Goal: Transaction & Acquisition: Purchase product/service

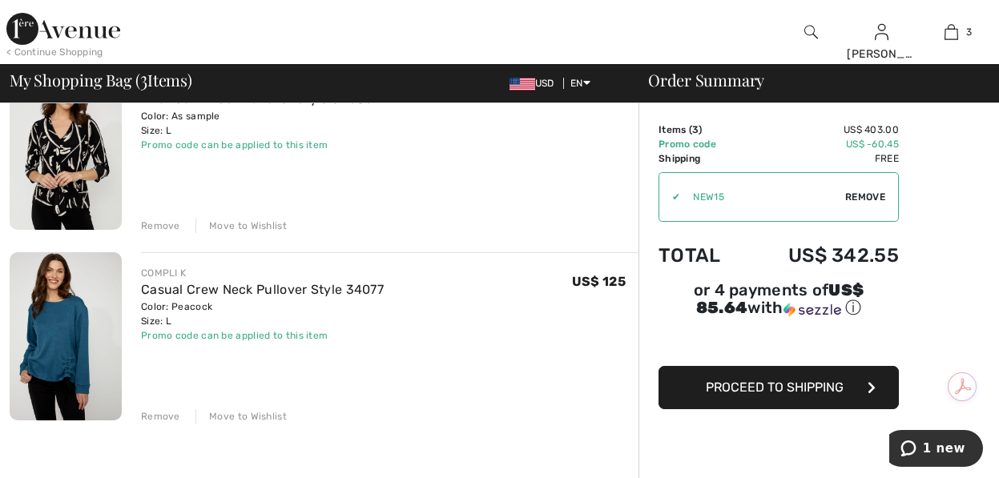
scroll to position [396, 0]
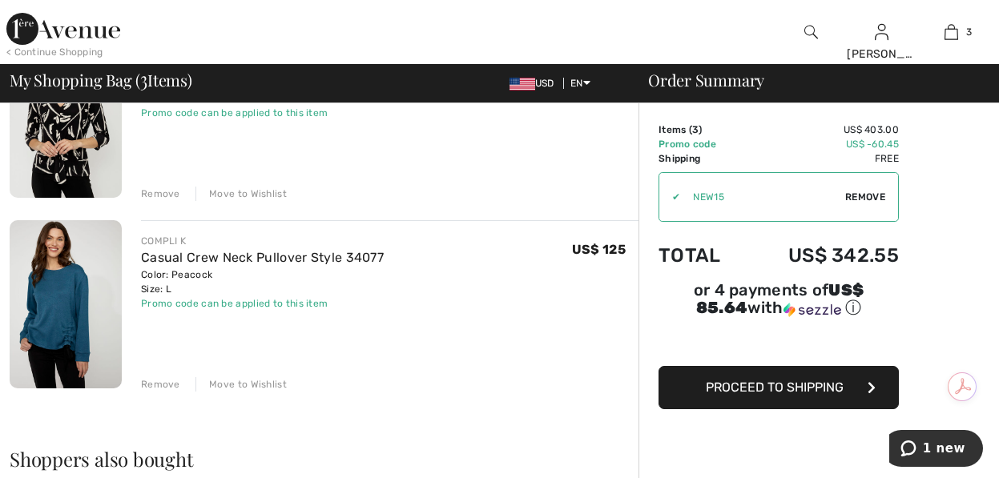
click at [790, 388] on span "Proceed to Shipping" at bounding box center [775, 387] width 138 height 15
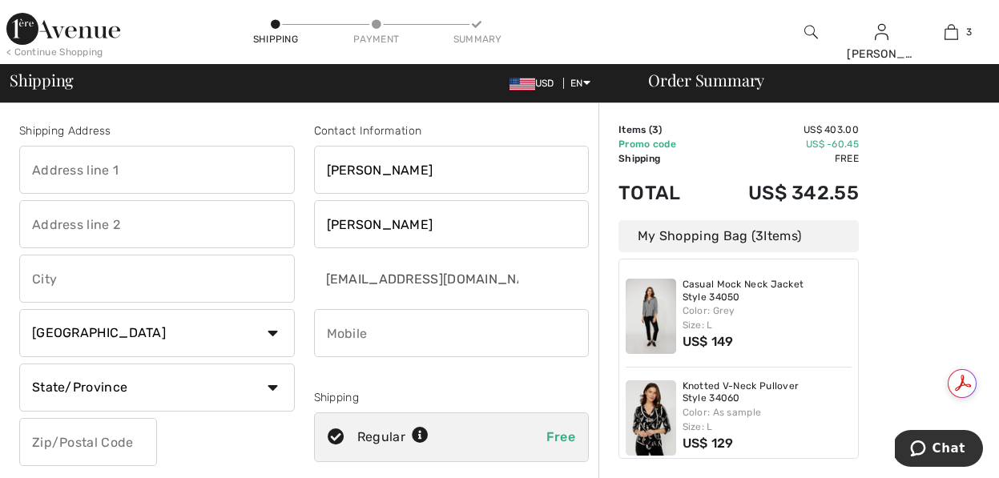
click at [62, 170] on input "text" at bounding box center [157, 170] width 276 height 48
type input "[STREET_ADDRESS]"
type input "Scottsdale"
select select "US"
select select "AZ"
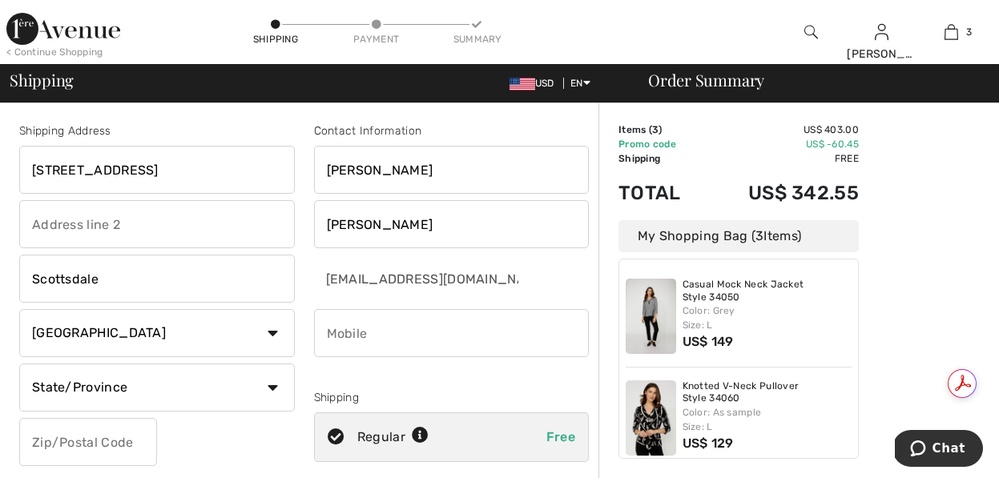
type input "85266"
type input "8477780374"
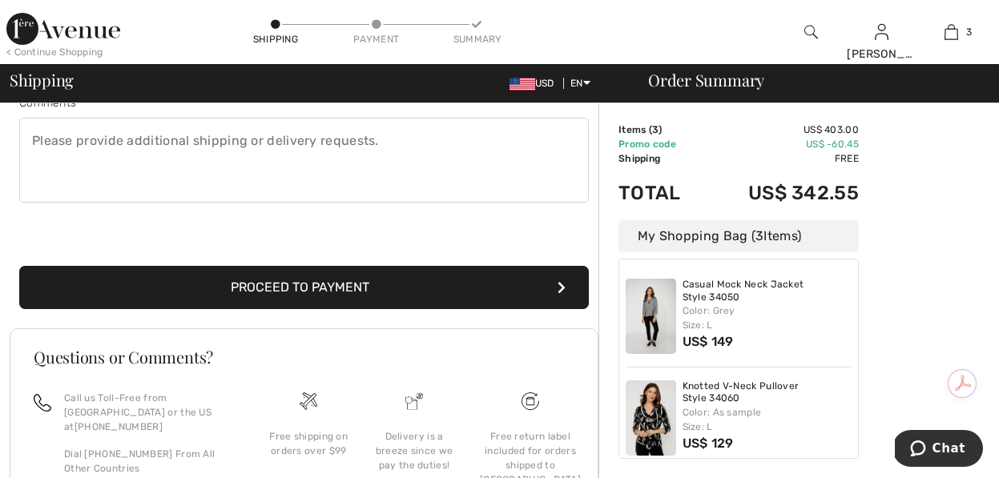
scroll to position [457, 0]
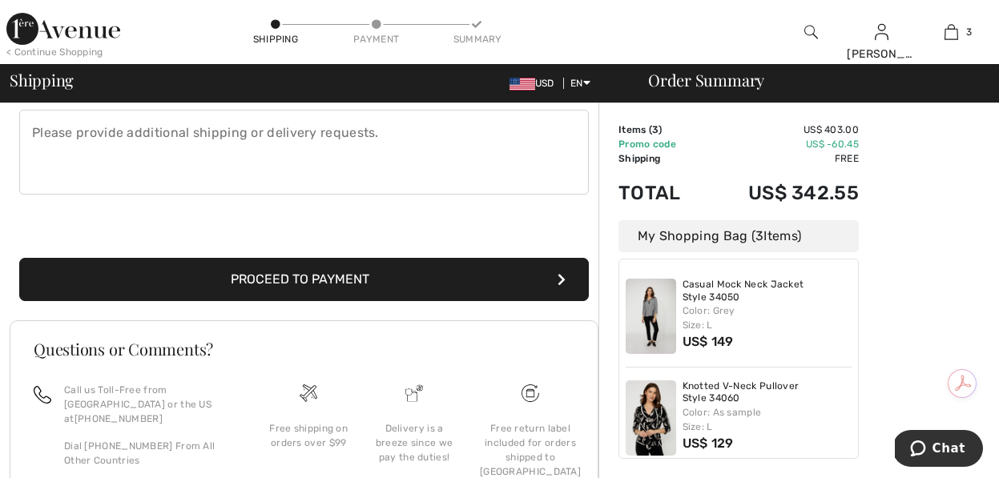
click at [303, 271] on button "Proceed to Payment" at bounding box center [303, 279] width 569 height 43
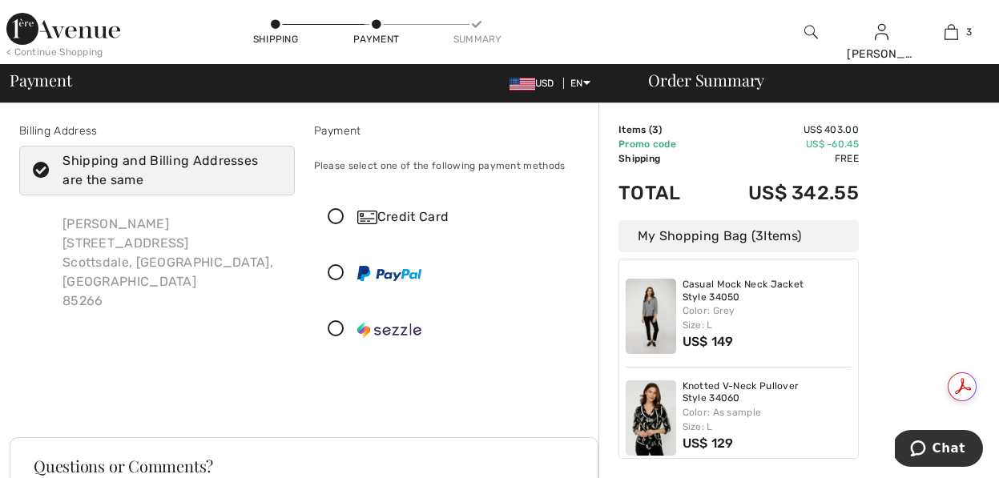
click at [336, 218] on icon at bounding box center [336, 217] width 42 height 17
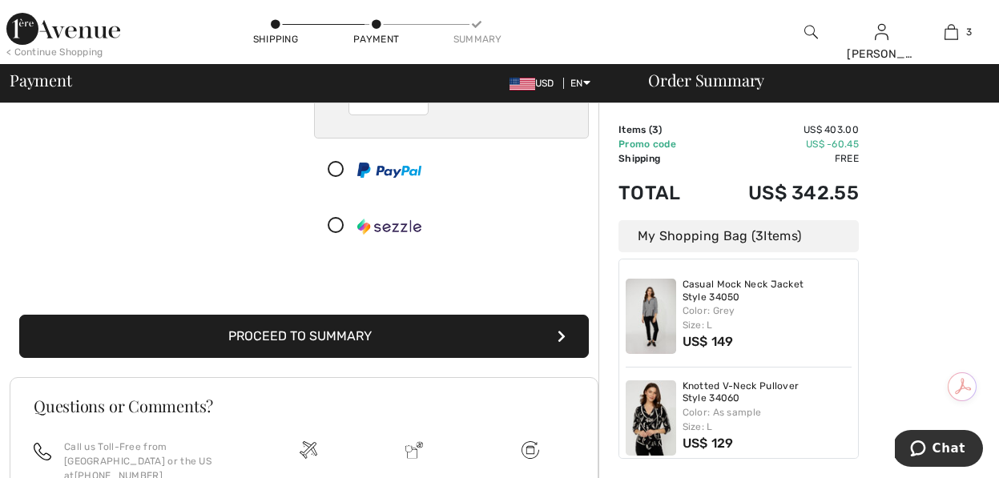
scroll to position [284, 0]
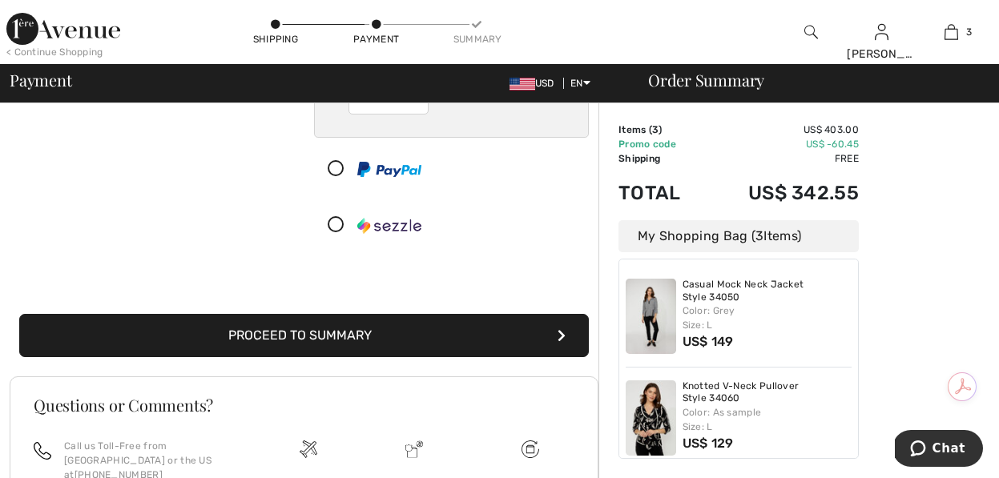
click at [308, 328] on button "Proceed to Summary" at bounding box center [303, 335] width 569 height 43
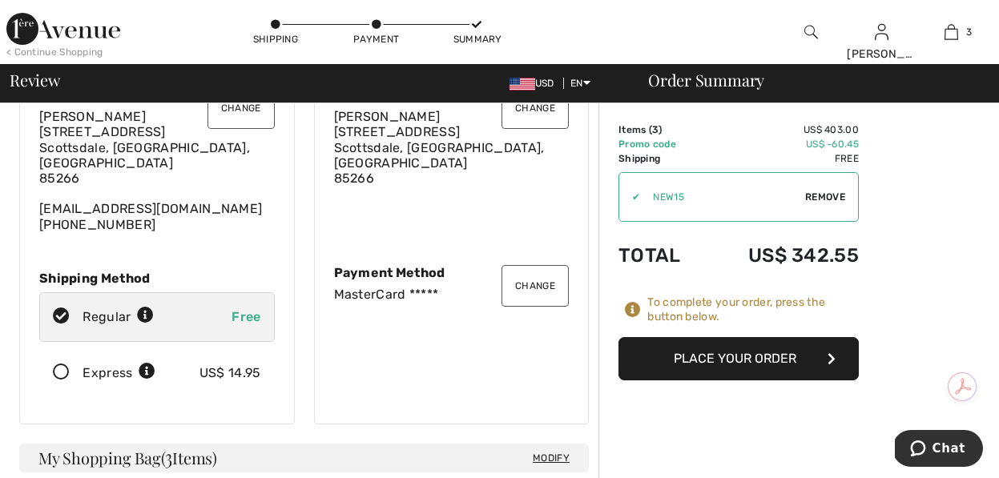
scroll to position [86, 0]
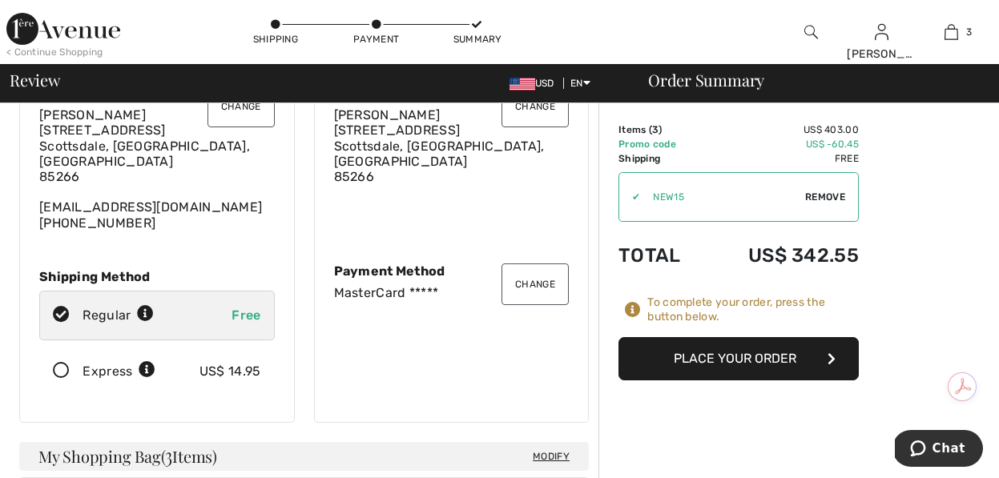
click at [725, 357] on button "Place Your Order" at bounding box center [738, 358] width 240 height 43
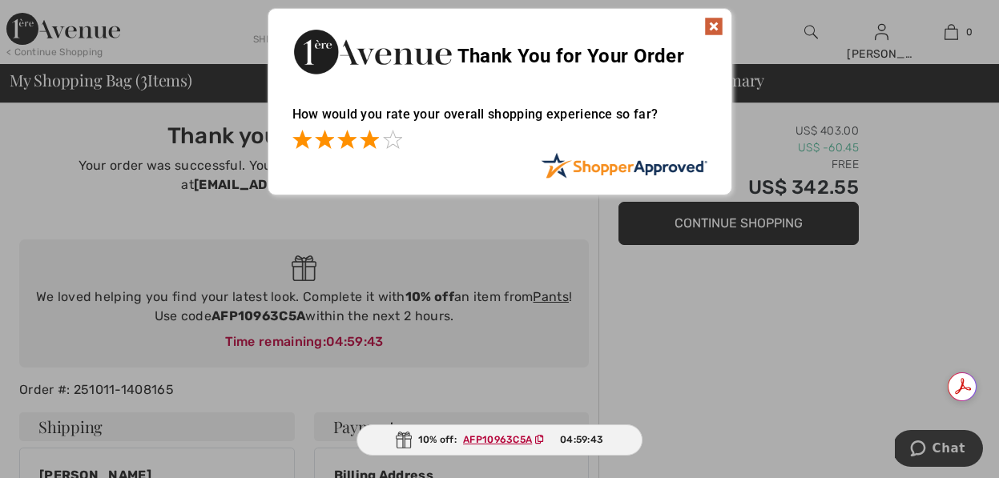
click at [370, 138] on span at bounding box center [369, 139] width 19 height 19
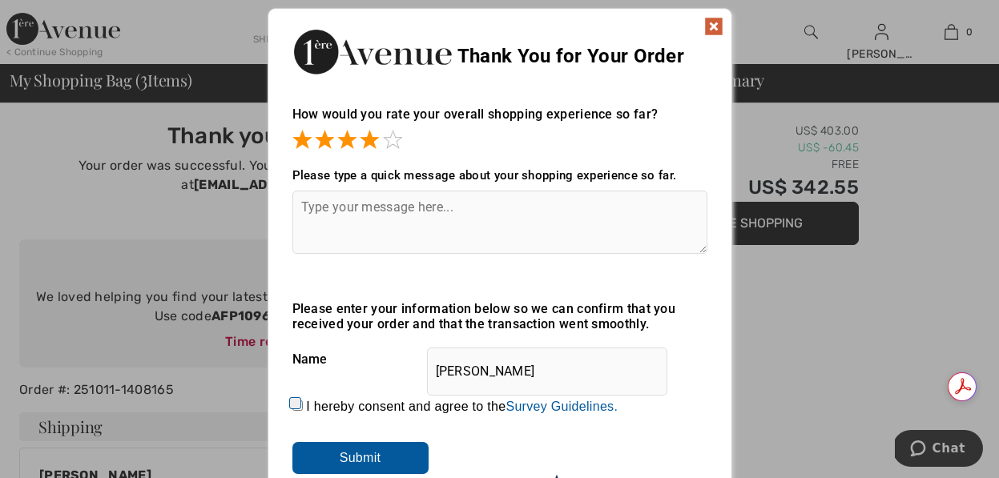
click at [714, 23] on img at bounding box center [713, 26] width 19 height 19
